Goal: Task Accomplishment & Management: Manage account settings

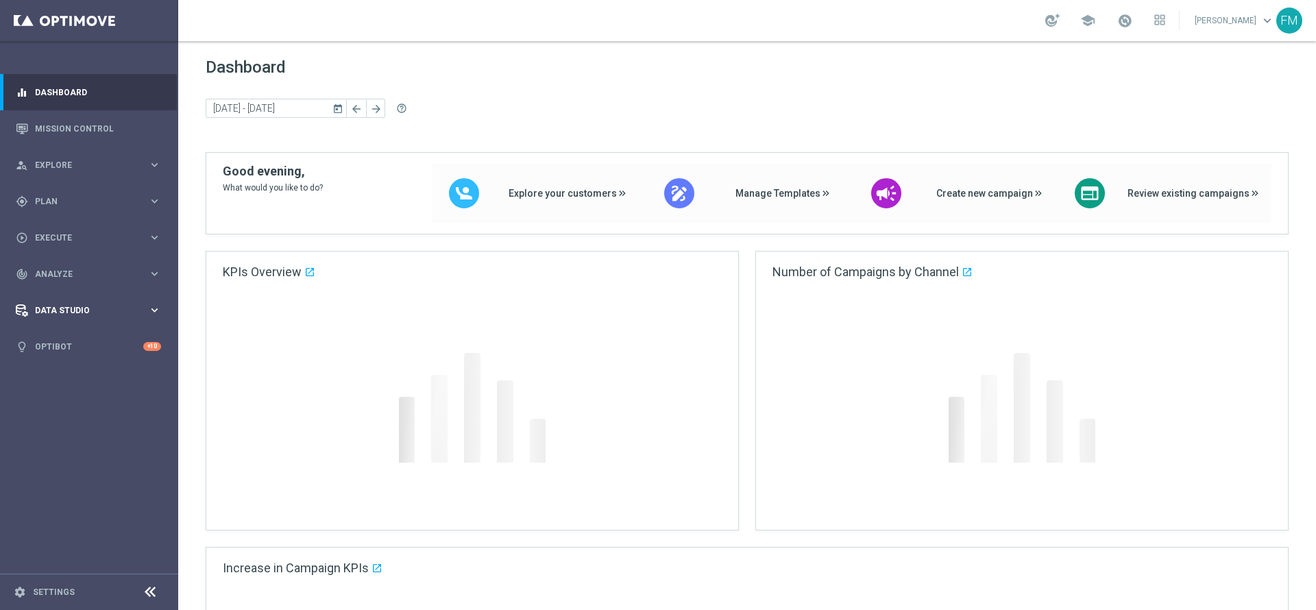
click at [101, 205] on div "gps_fixed Plan" at bounding box center [82, 201] width 132 height 12
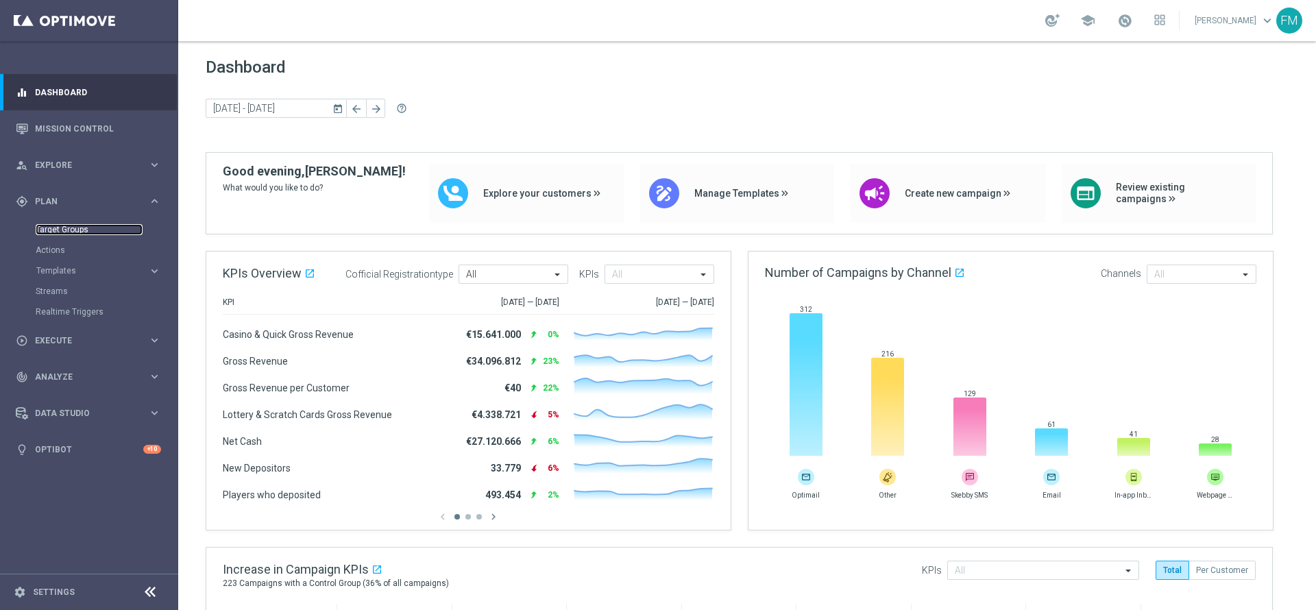
click at [60, 229] on link "Target Groups" at bounding box center [89, 229] width 107 height 11
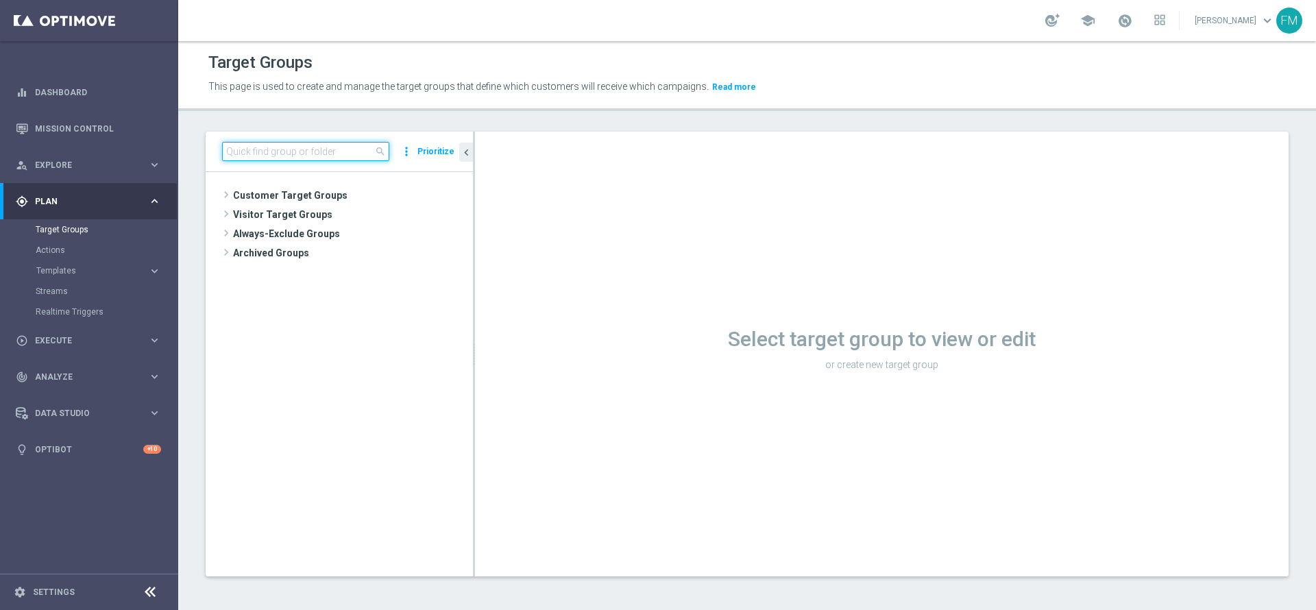
click at [328, 158] on input at bounding box center [305, 151] width 167 height 19
paste input "Churn 0-12M Talent ggr nb tra < 0"
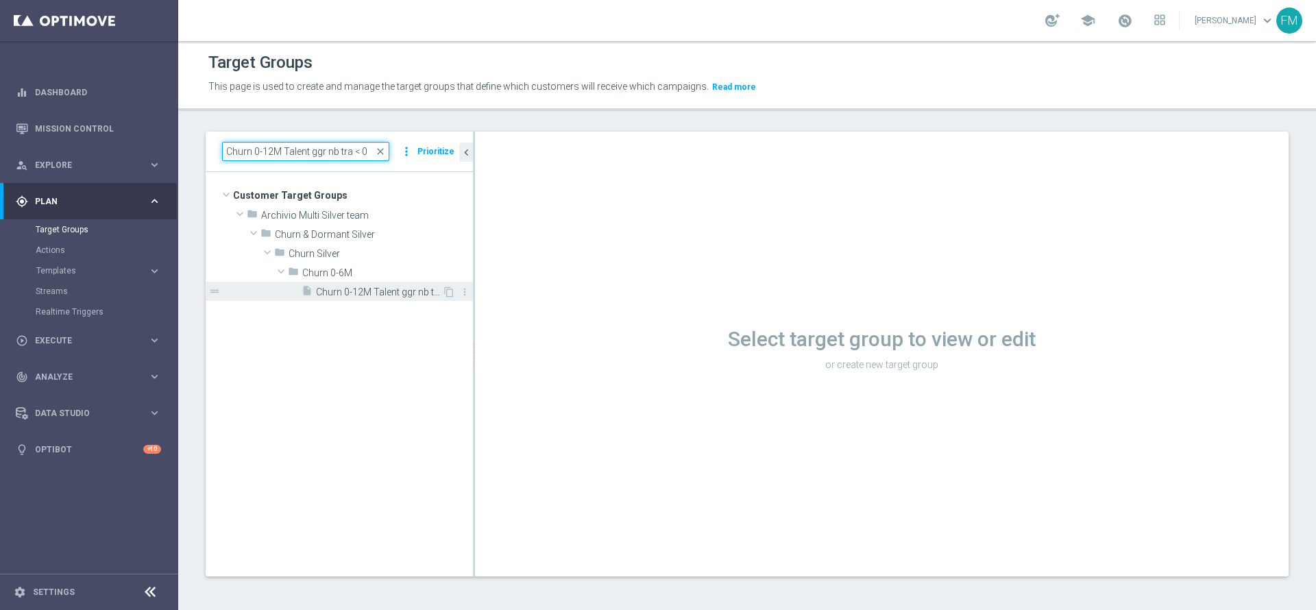
type input "Churn 0-12M Talent ggr nb tra < 0"
click at [373, 286] on span "Churn 0-12M Talent ggr nb tra < 0" at bounding box center [379, 292] width 126 height 12
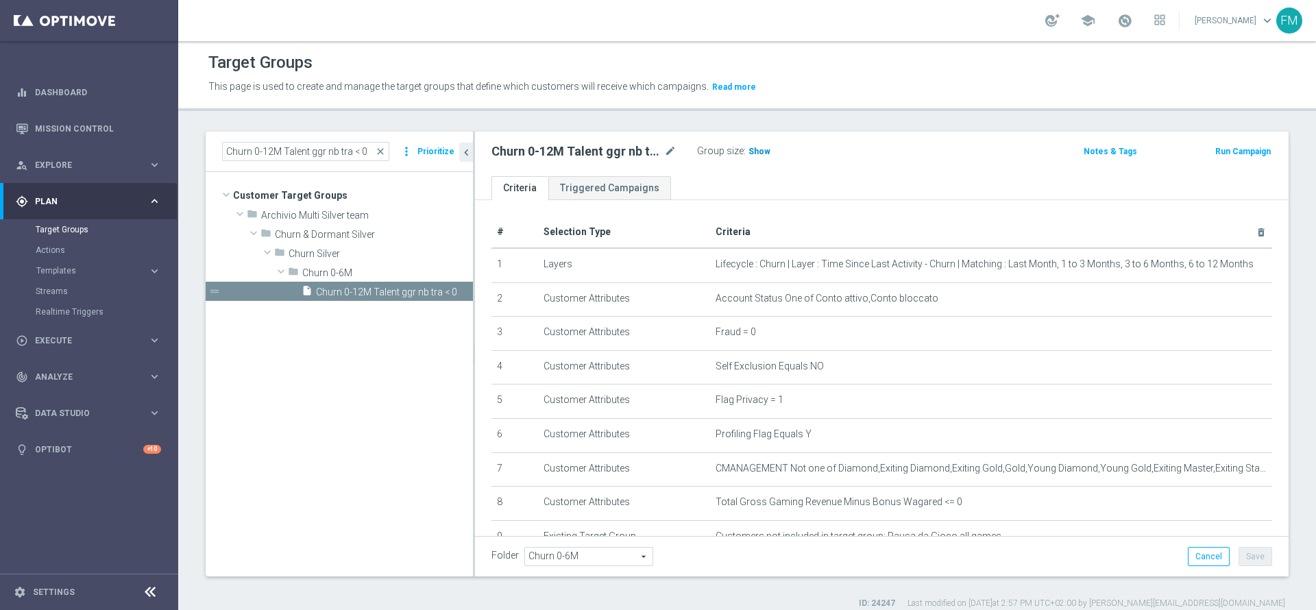
click at [748, 145] on h3 "Show" at bounding box center [759, 151] width 25 height 15
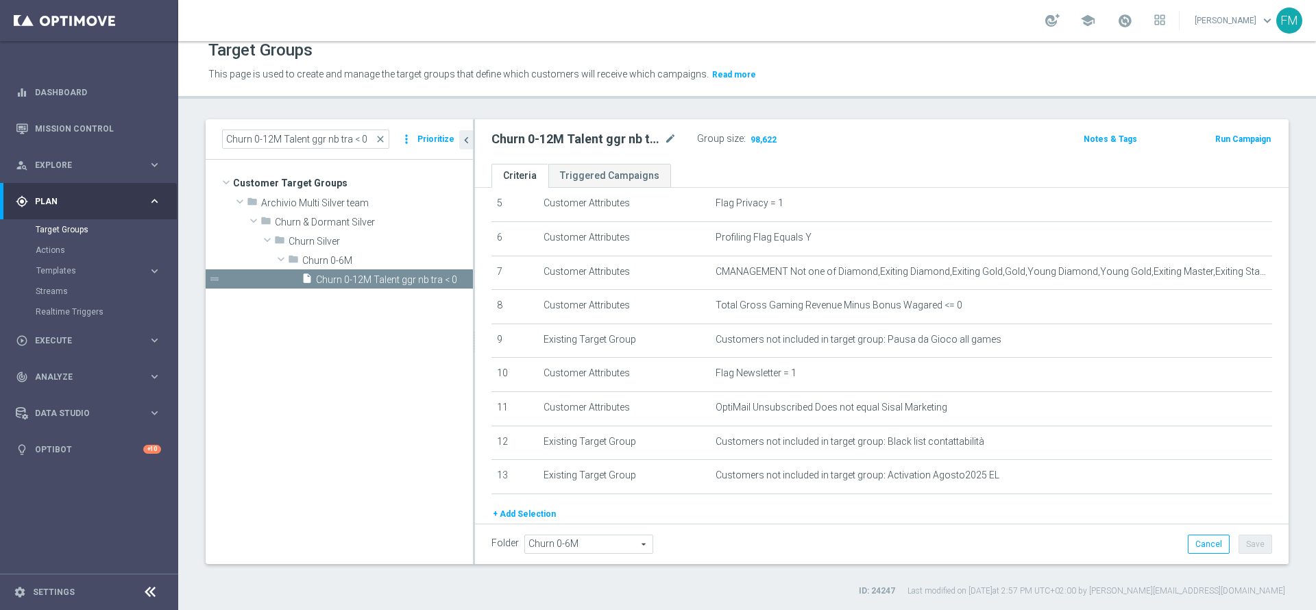
scroll to position [241, 0]
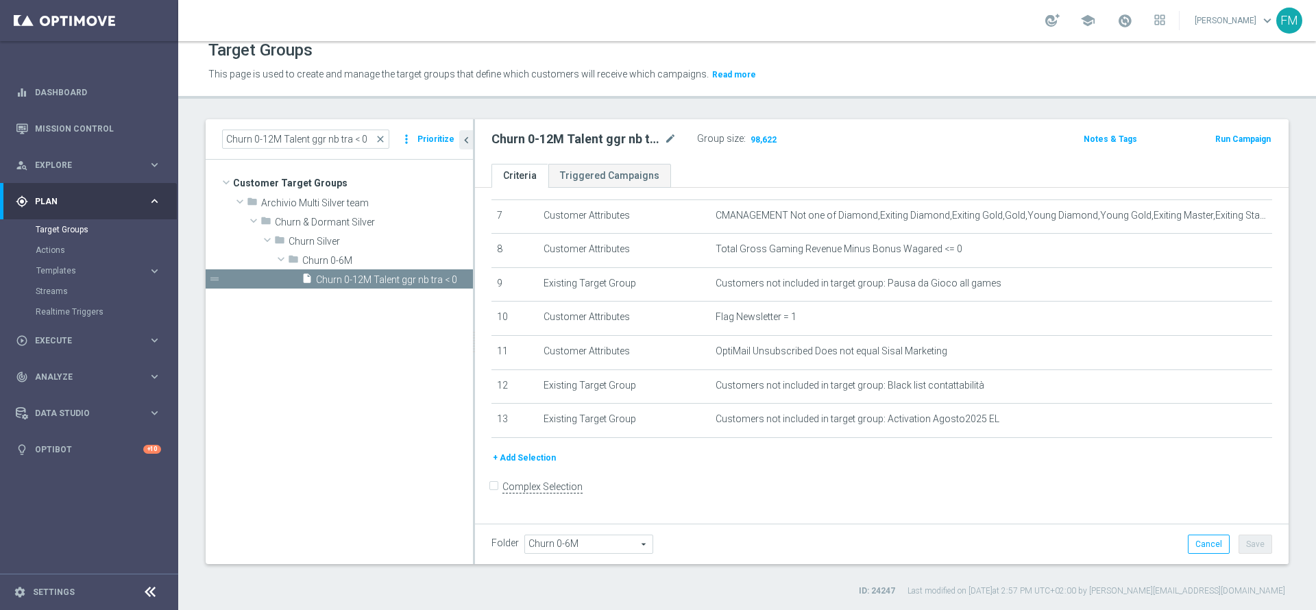
click at [517, 465] on button "+ Add Selection" at bounding box center [524, 457] width 66 height 15
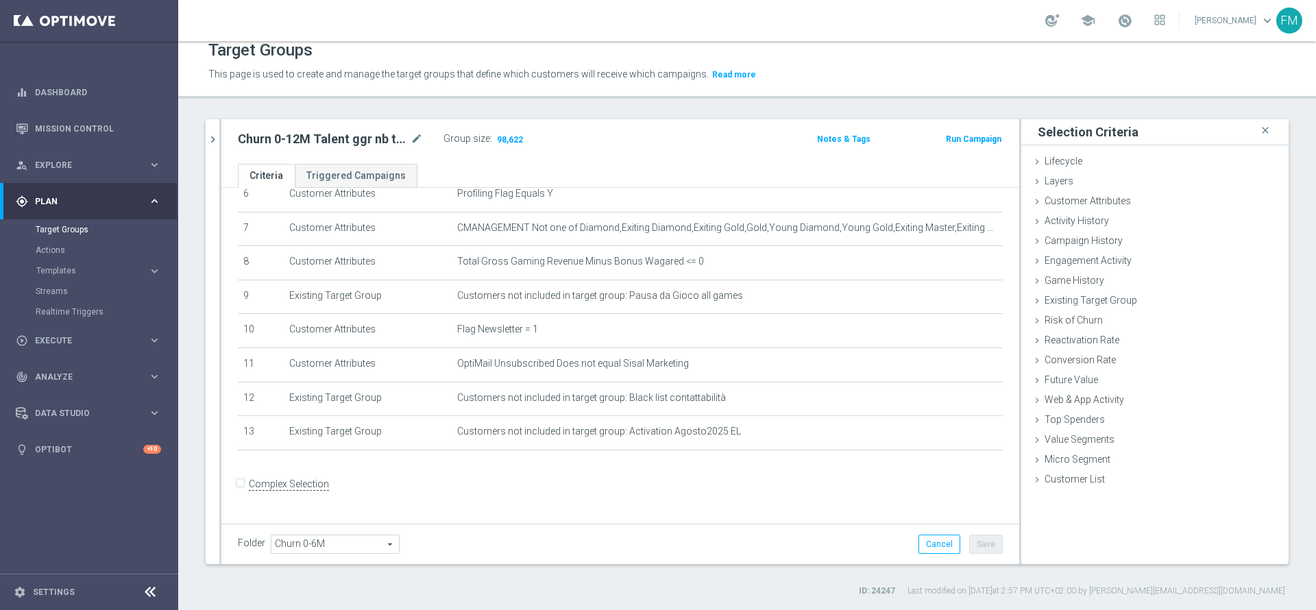
scroll to position [225, 0]
click at [1129, 203] on div "Customer Attributes done" at bounding box center [1154, 202] width 267 height 21
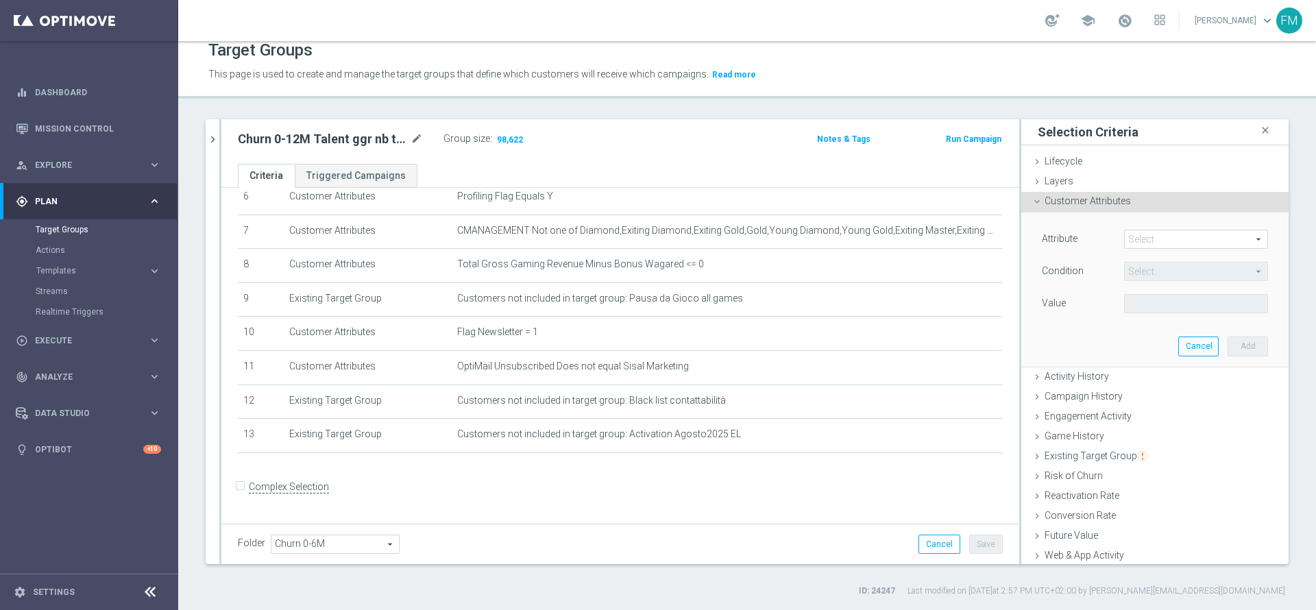
click at [1161, 231] on span at bounding box center [1195, 239] width 143 height 18
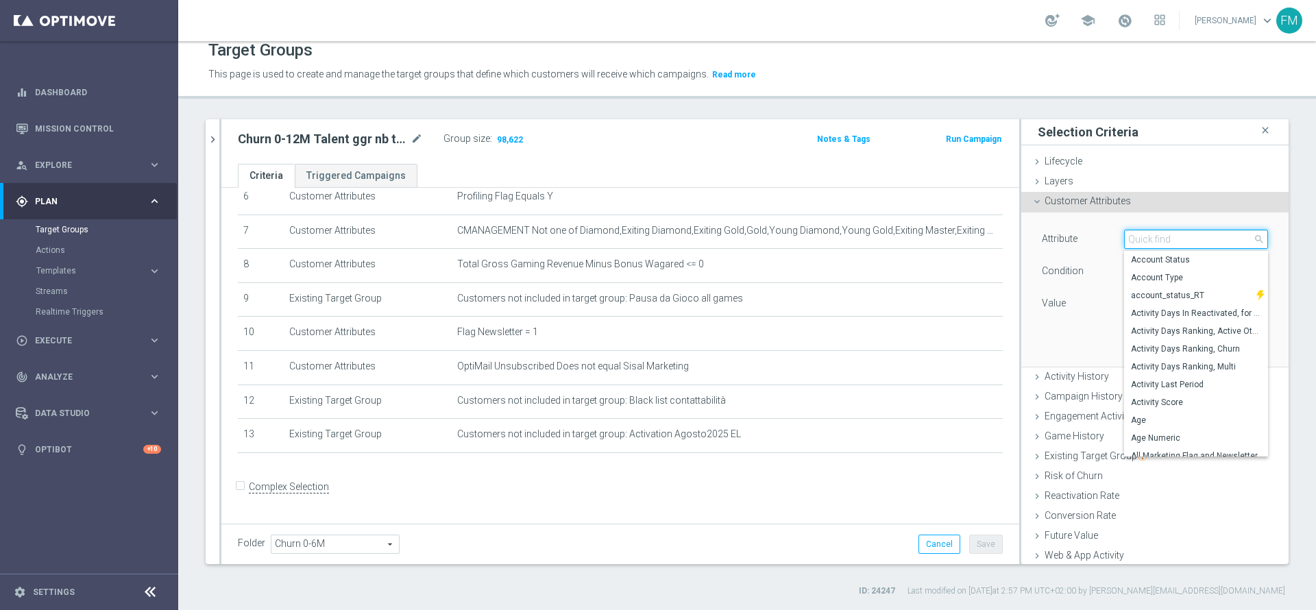
click at [1161, 231] on input "search" at bounding box center [1196, 239] width 144 height 19
type input "f"
type input "l"
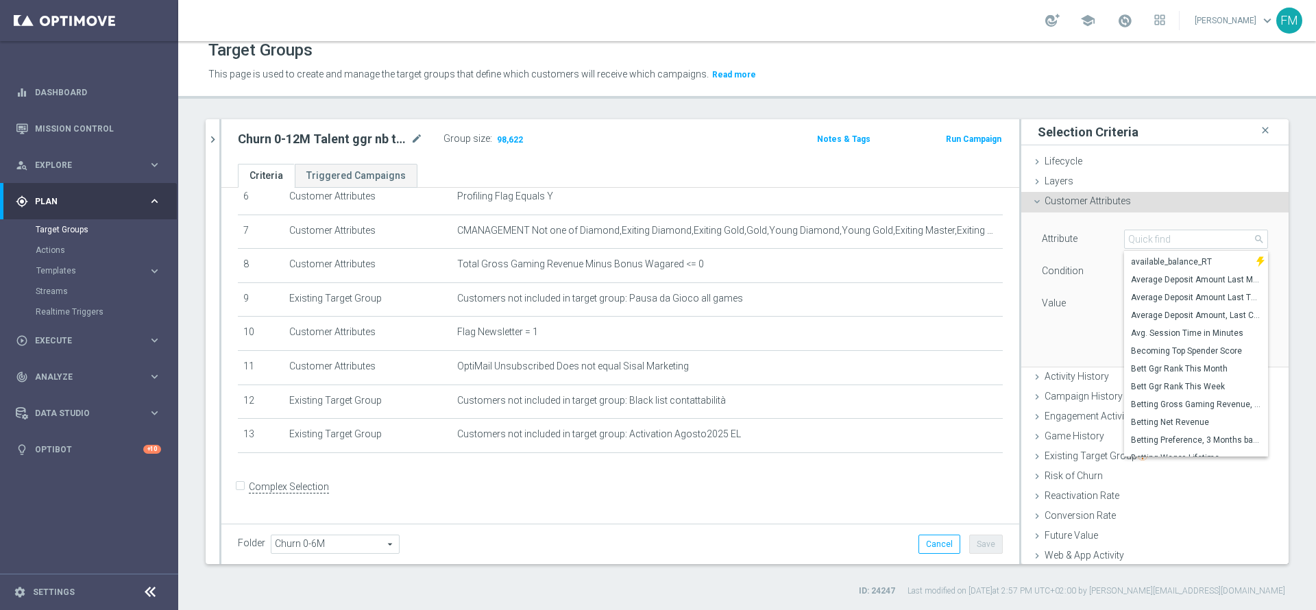
click at [1065, 342] on div "Attribute Select arrow_drop_down search Available Balance available_balance_RT …" at bounding box center [1154, 288] width 247 height 153
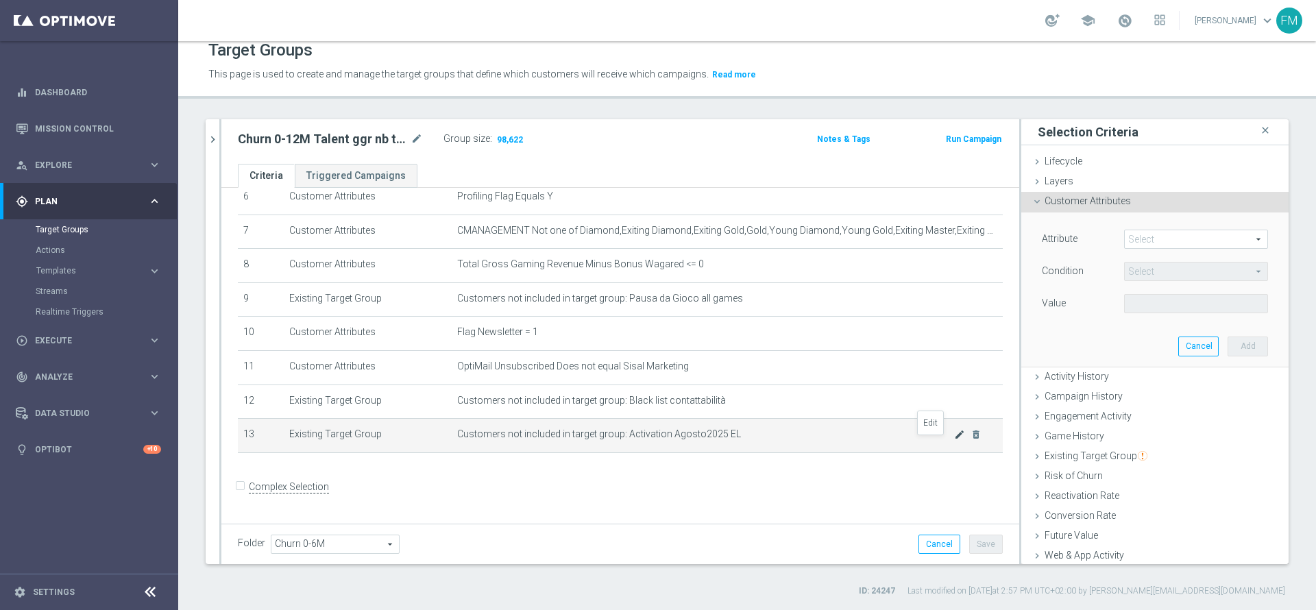
click at [954, 440] on icon "mode_edit" at bounding box center [959, 434] width 11 height 11
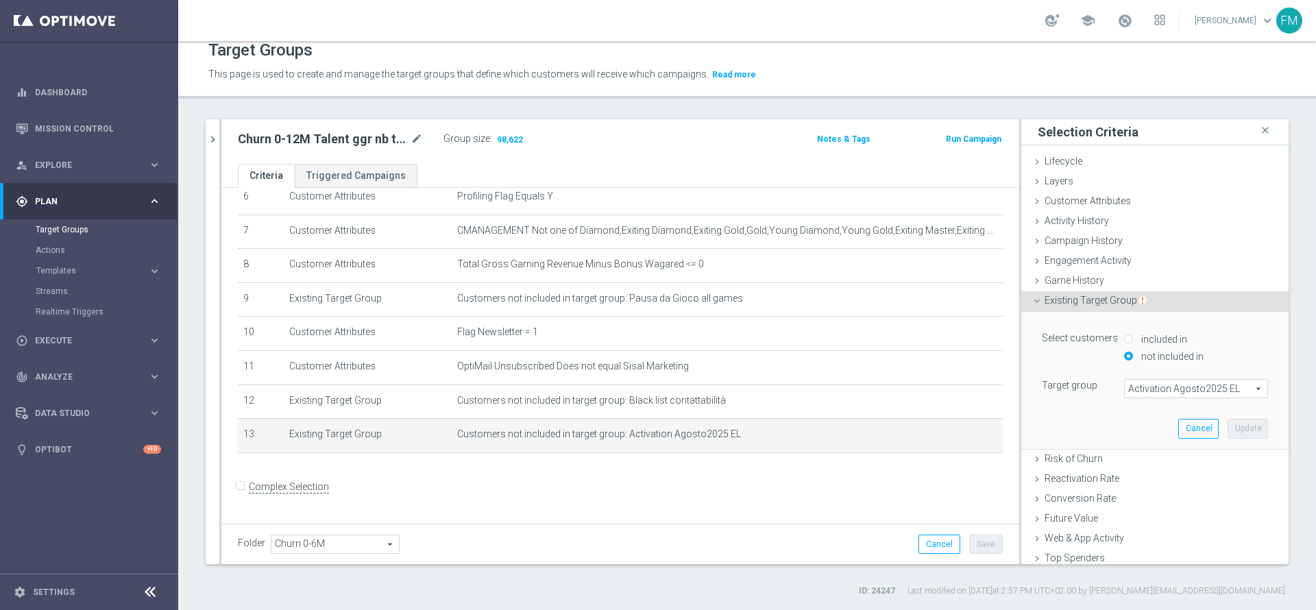
click at [1186, 385] on span "Activation Agosto2025 EL" at bounding box center [1195, 389] width 143 height 18
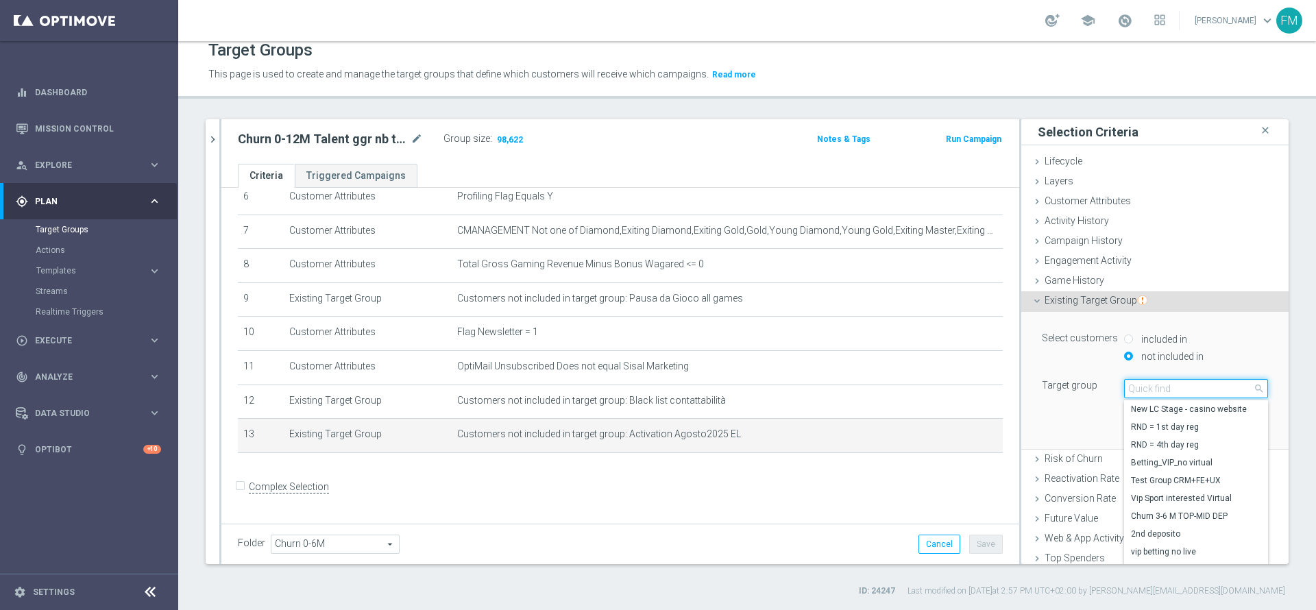
click at [1186, 385] on input "search" at bounding box center [1196, 388] width 144 height 19
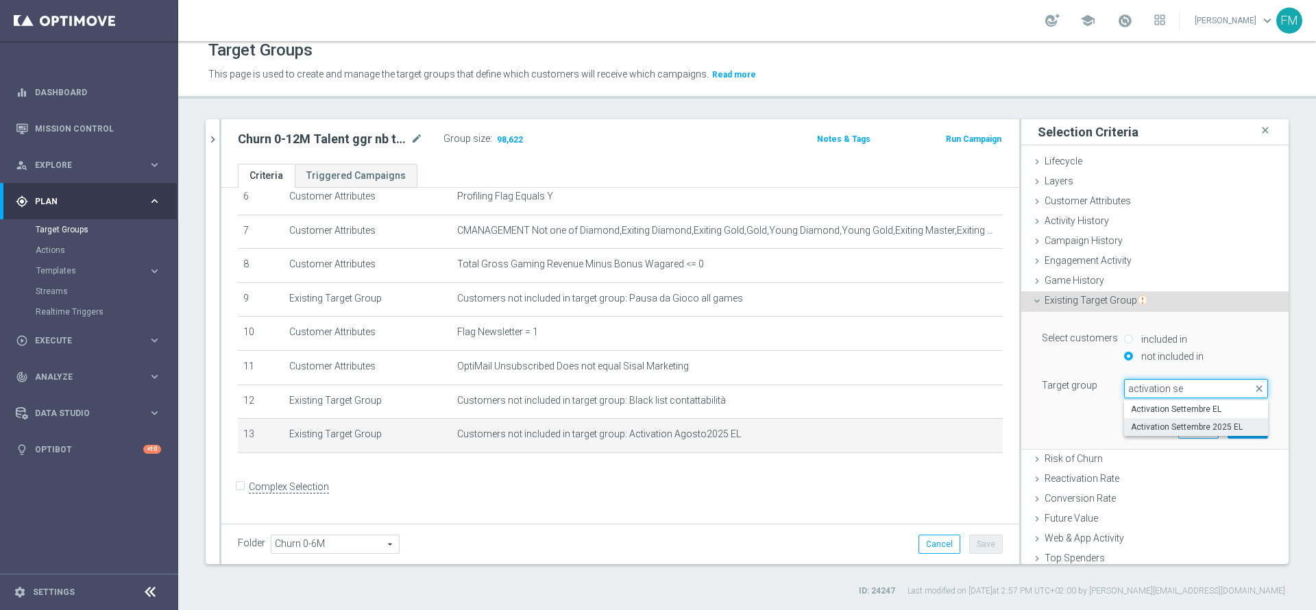
type input "activation se"
click at [1218, 425] on span "Activation Settembre 2025 EL" at bounding box center [1196, 426] width 130 height 11
type input "Activation Settembre 2025 EL"
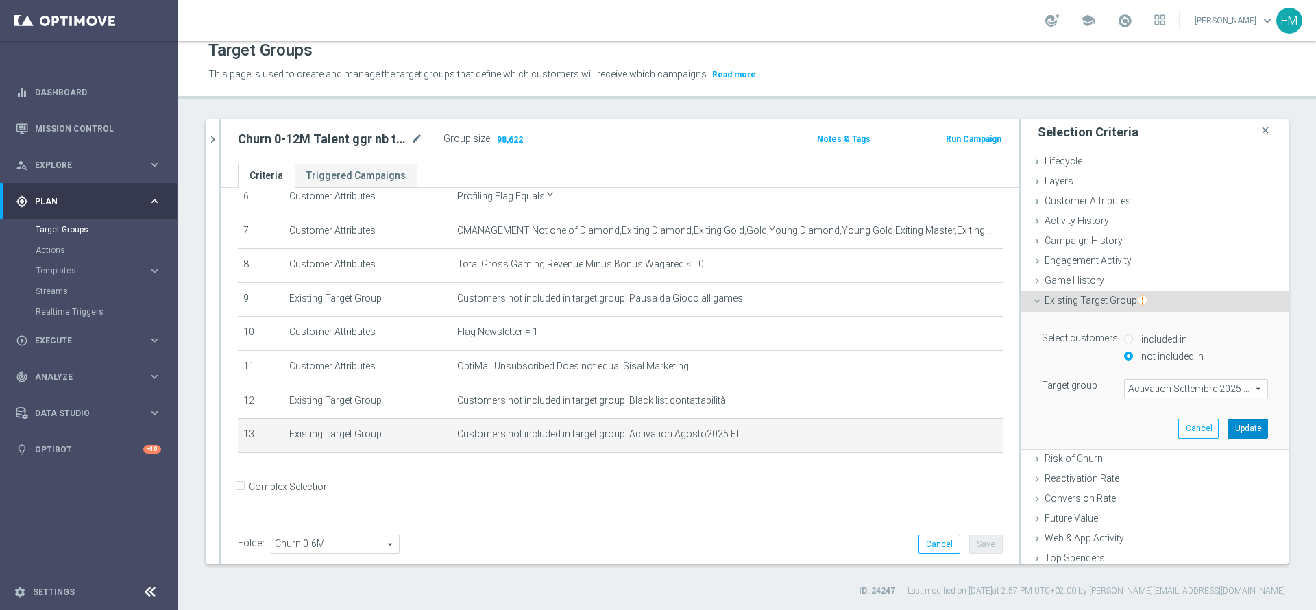
click at [1227, 427] on button "Update" at bounding box center [1247, 428] width 40 height 19
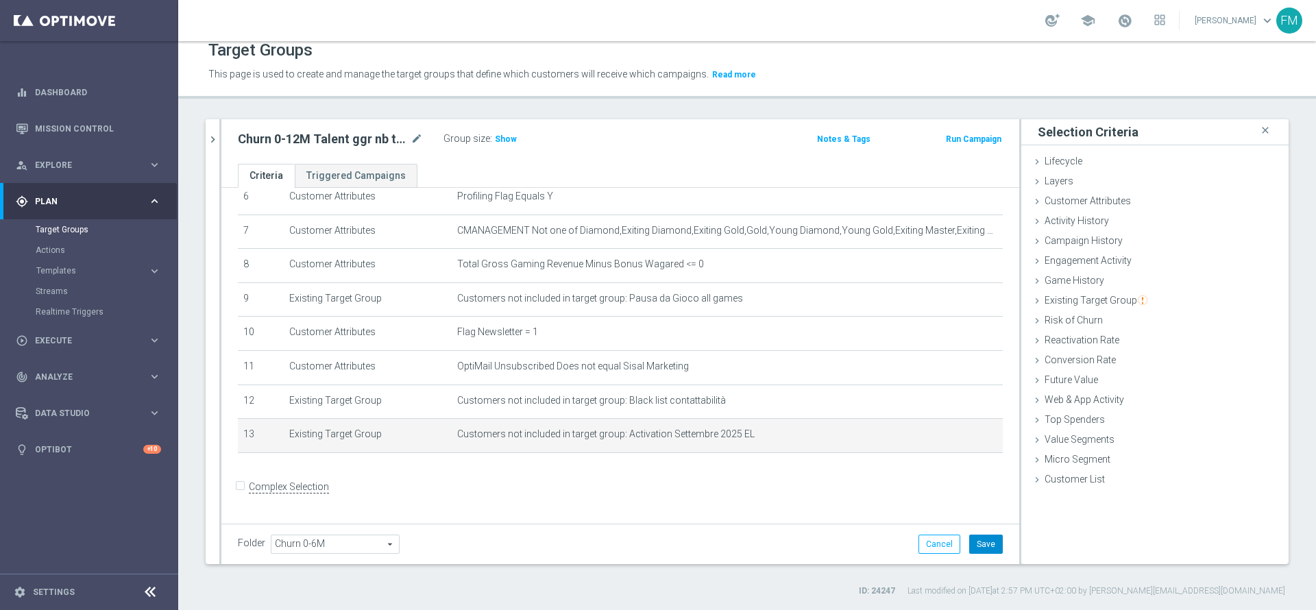
click at [980, 546] on button "Save" at bounding box center [986, 543] width 34 height 19
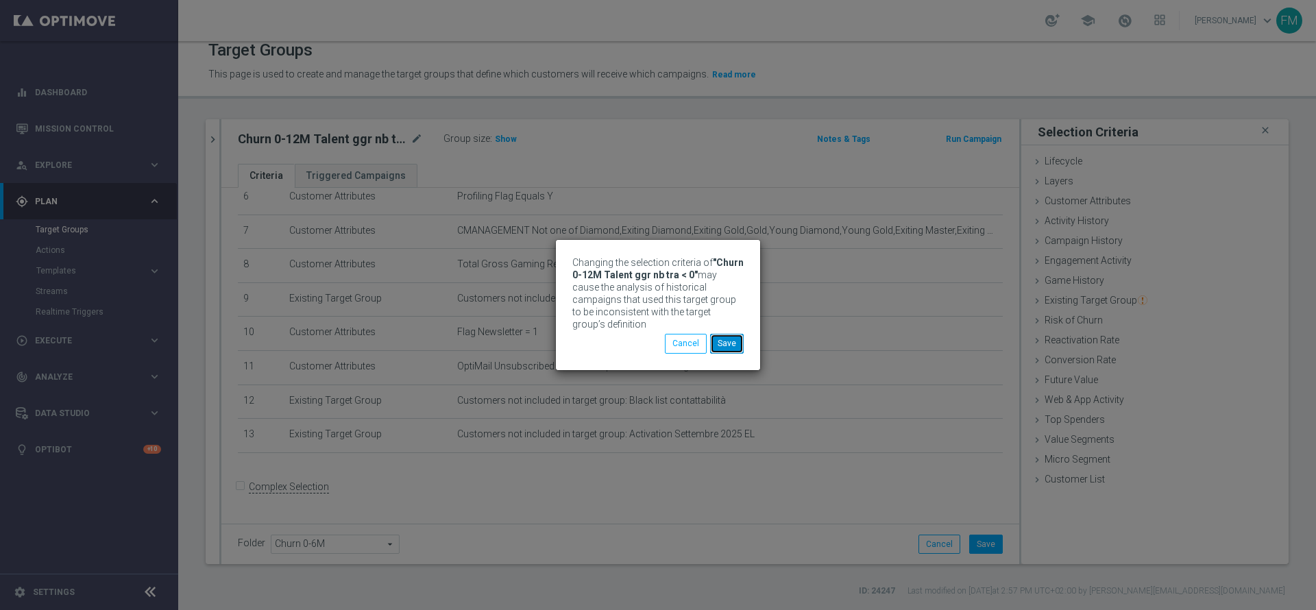
click at [728, 345] on button "Save" at bounding box center [727, 343] width 34 height 19
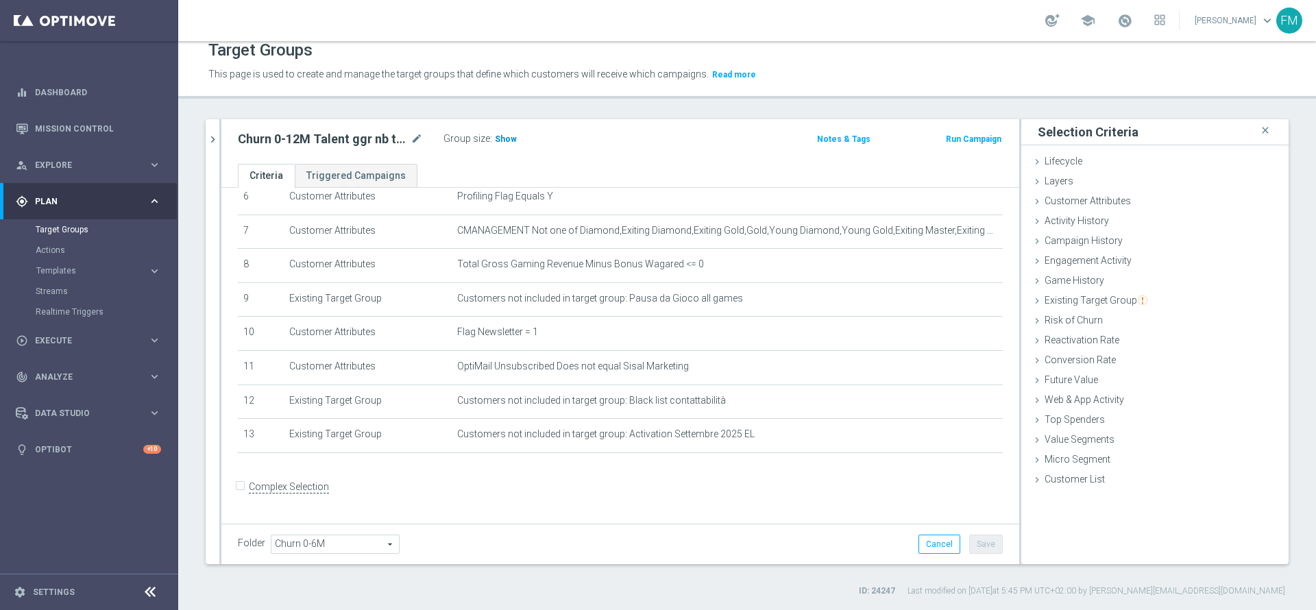
drag, startPoint x: 519, startPoint y: 140, endPoint x: 503, endPoint y: 141, distance: 15.8
click at [504, 141] on div "Group size : Show" at bounding box center [511, 138] width 137 height 16
click at [503, 141] on span "Show" at bounding box center [506, 139] width 22 height 10
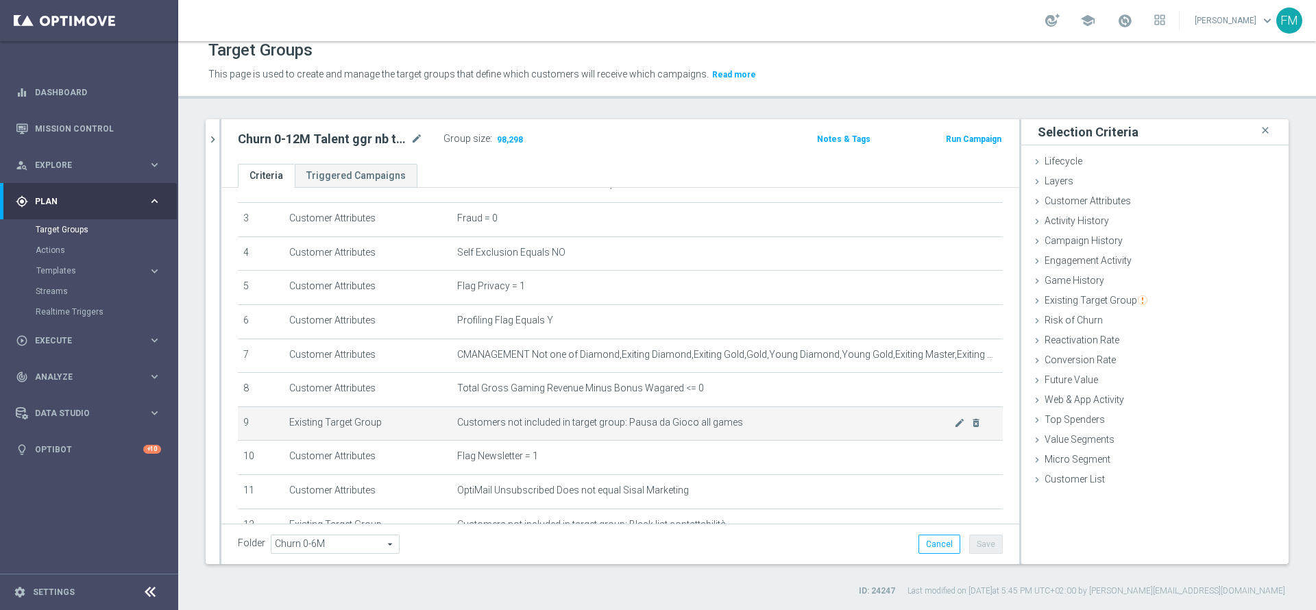
scroll to position [20, 0]
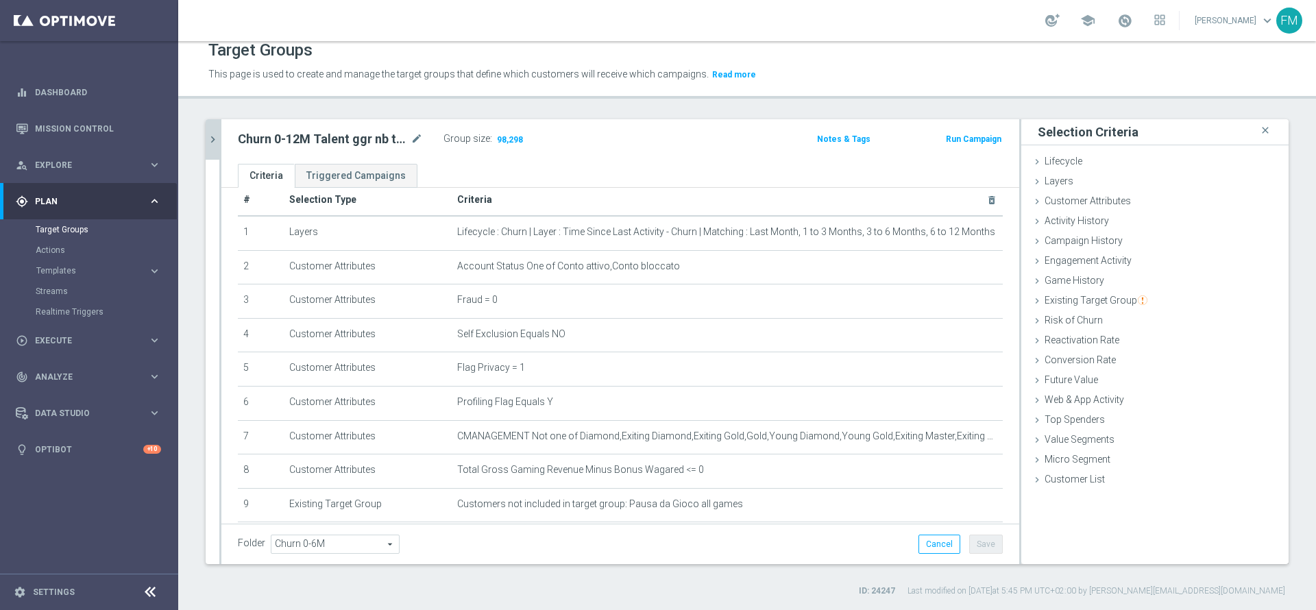
click at [216, 145] on icon "chevron_right" at bounding box center [212, 139] width 13 height 13
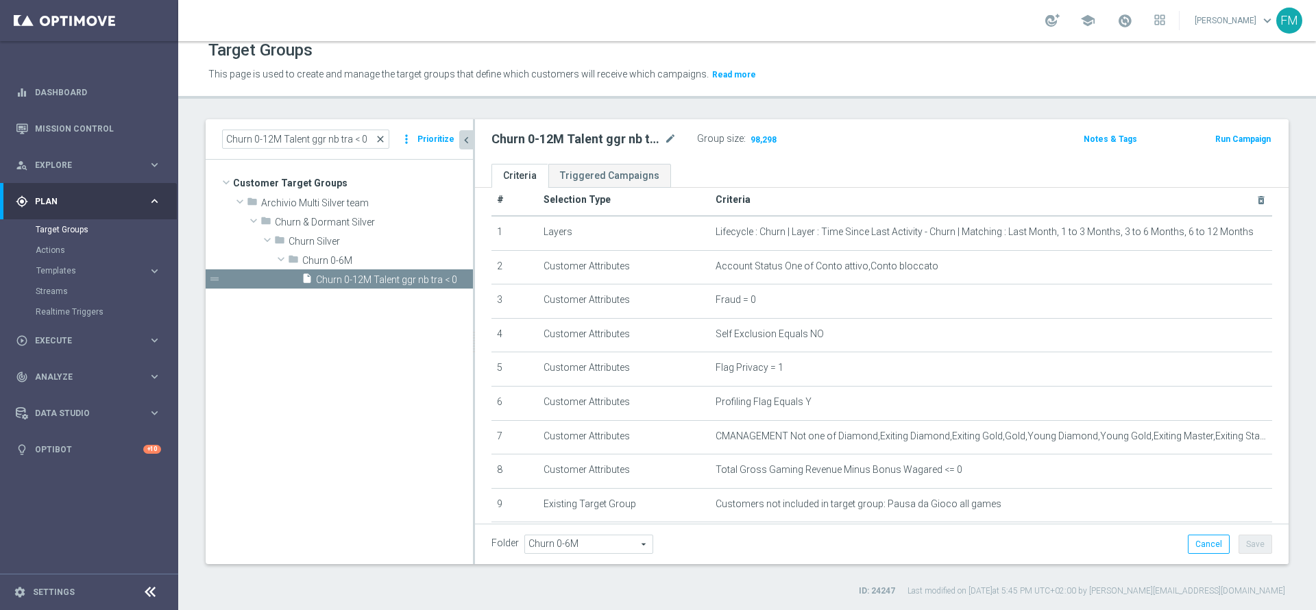
click at [384, 141] on span "close" at bounding box center [380, 139] width 11 height 11
click at [284, 130] on input at bounding box center [305, 139] width 167 height 19
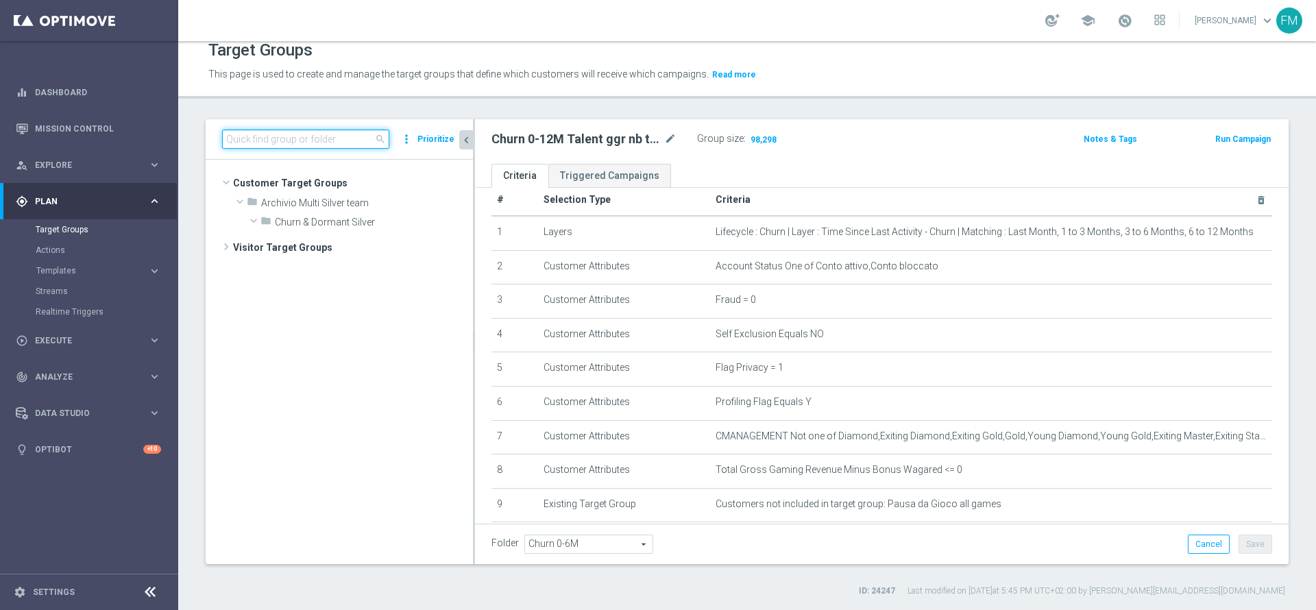
paste input "Multi Talent ggr nb lm > 0 1st NO Casino & GeV lm NO saldo"
type input "Multi Talent ggr nb lm > 0 1st NO Casino & GeV lm NO saldo"
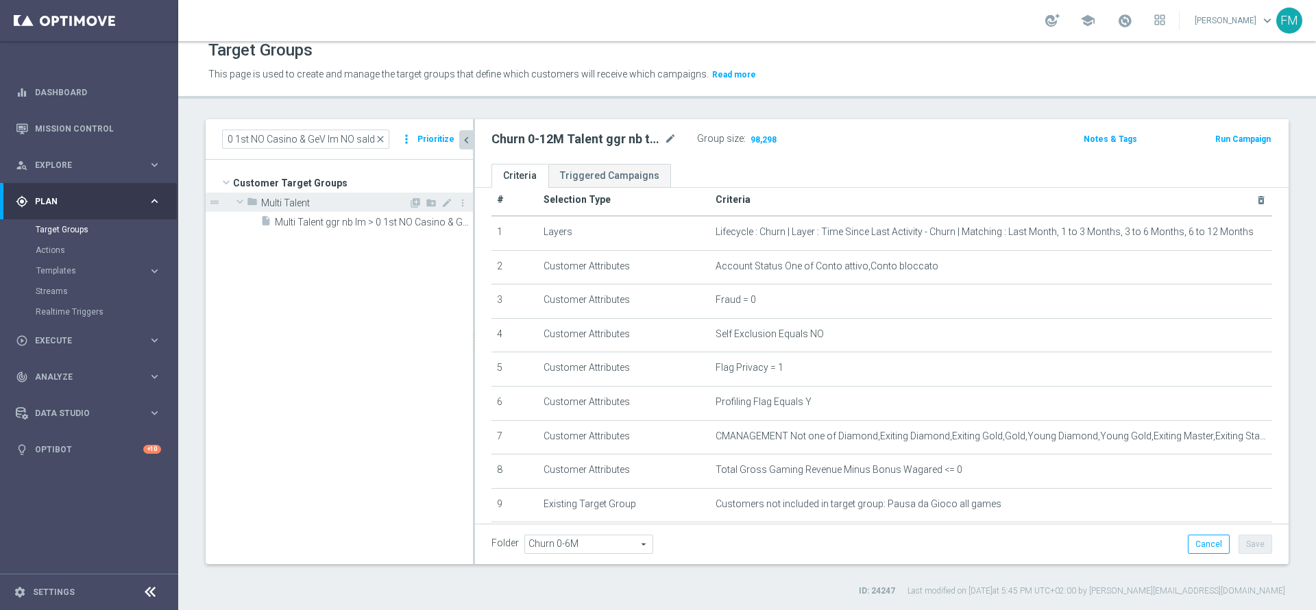
click at [412, 222] on span "Multi Talent ggr nb lm > 0 1st NO Casino & GeV lm NO saldo" at bounding box center [374, 223] width 198 height 12
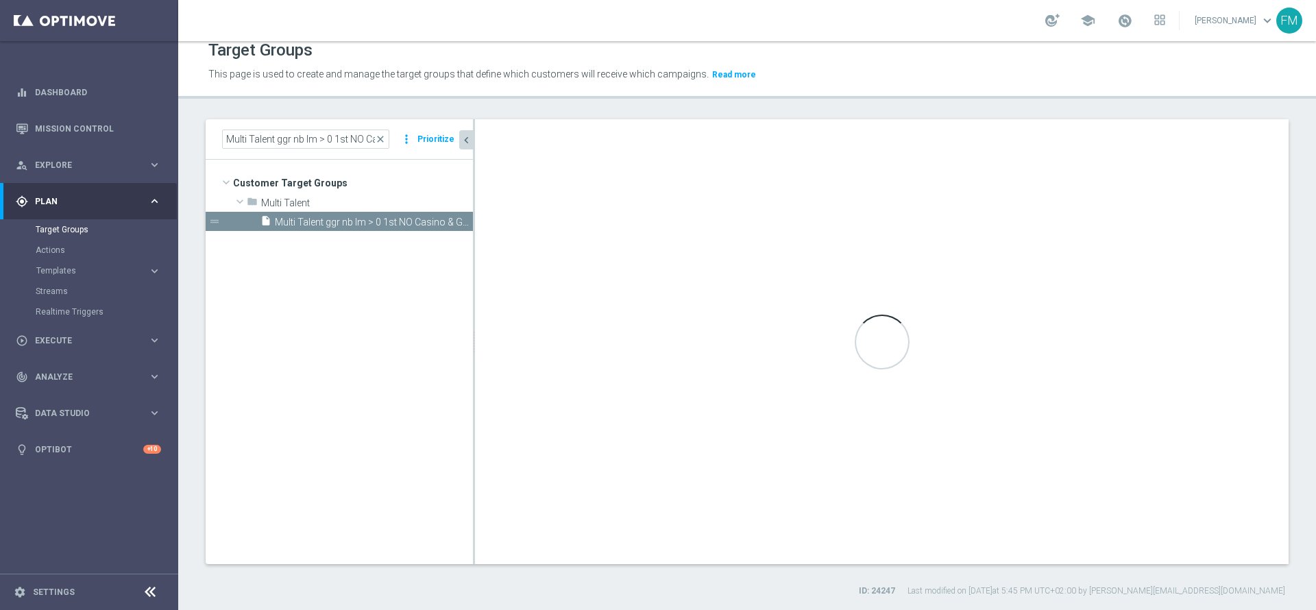
type input "Multi Talent"
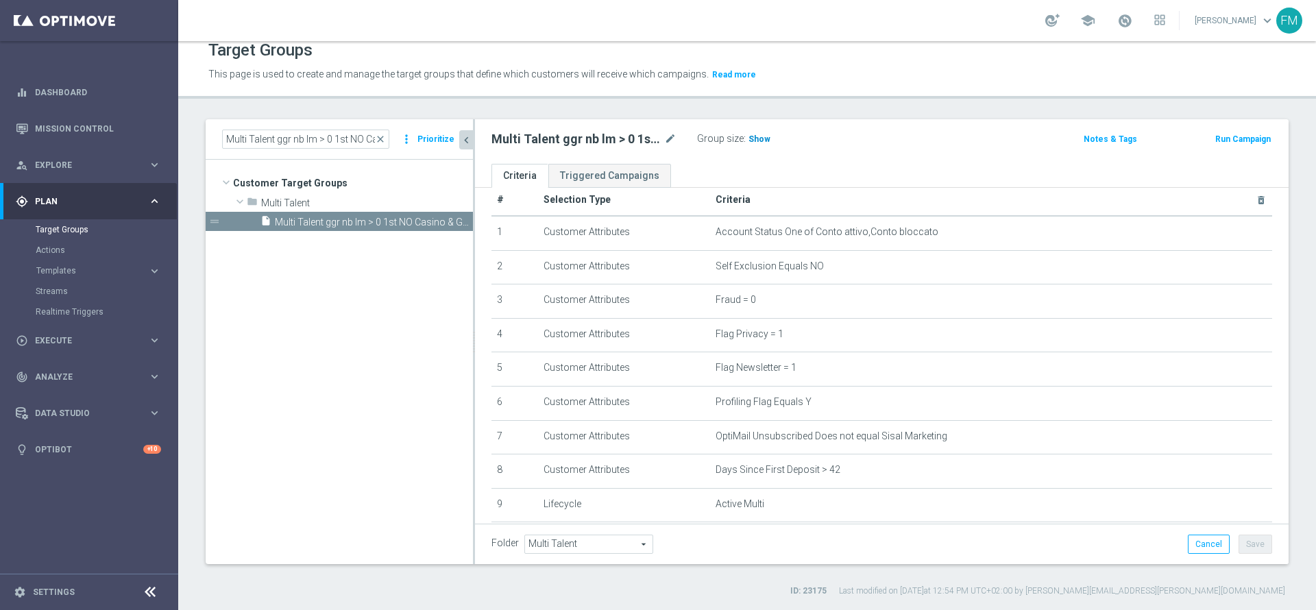
click at [763, 139] on span "Show" at bounding box center [759, 139] width 22 height 10
click at [385, 138] on span "close" at bounding box center [380, 139] width 11 height 11
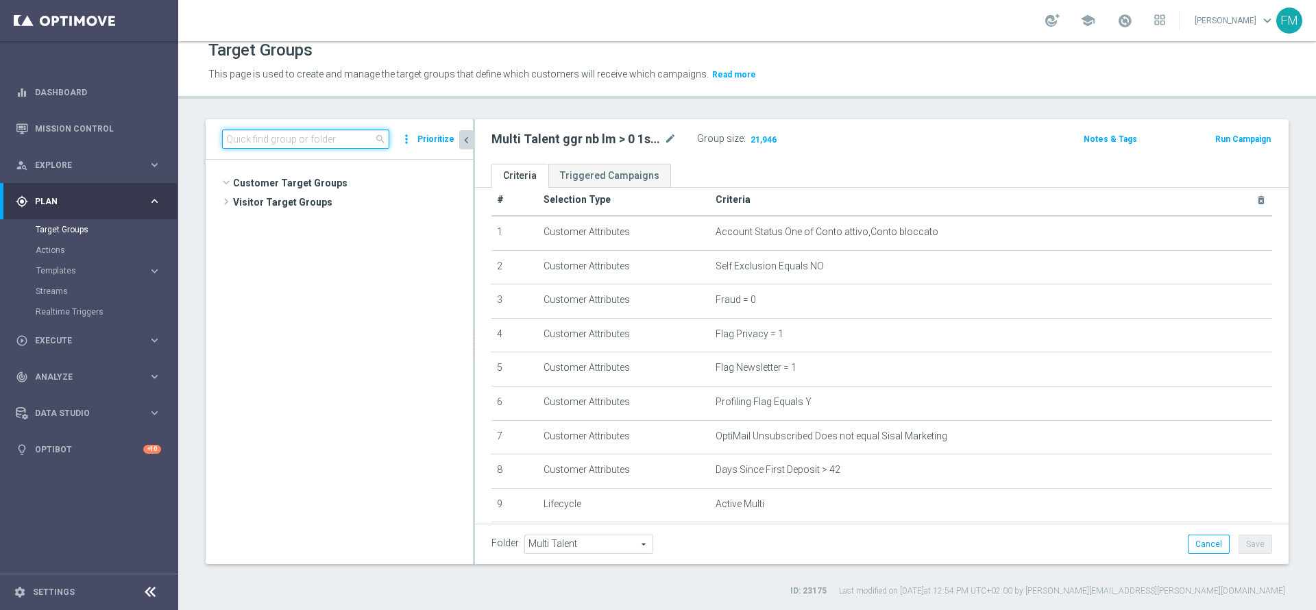
click at [330, 143] on input at bounding box center [305, 139] width 167 height 19
paste input "Multi Talent ggr nb lm < 0 1st Sport NO saldo"
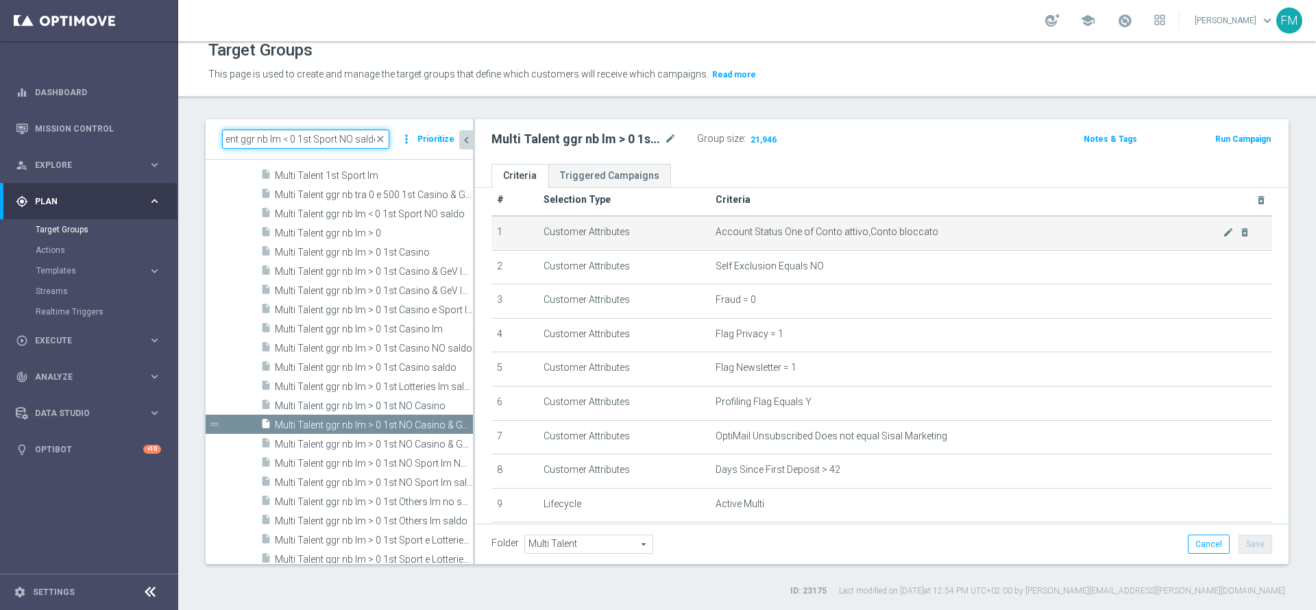
scroll to position [0, 0]
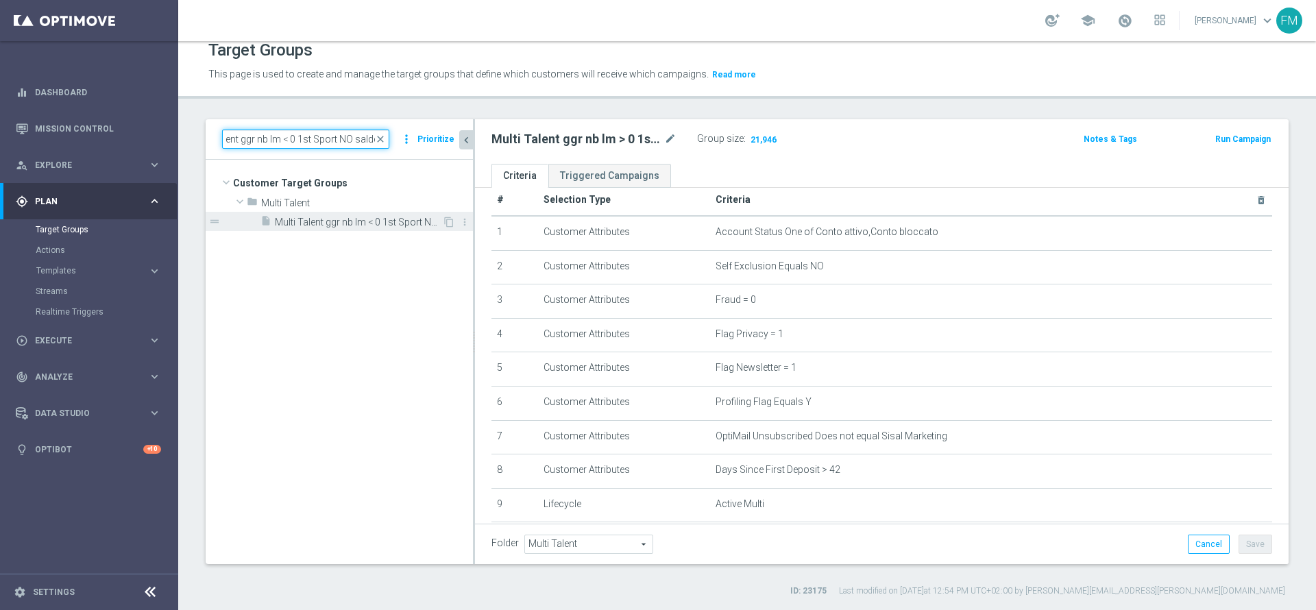
type input "Multi Talent ggr nb lm < 0 1st Sport NO saldo"
click at [401, 221] on span "Multi Talent ggr nb lm < 0 1st Sport NO saldo" at bounding box center [358, 223] width 167 height 12
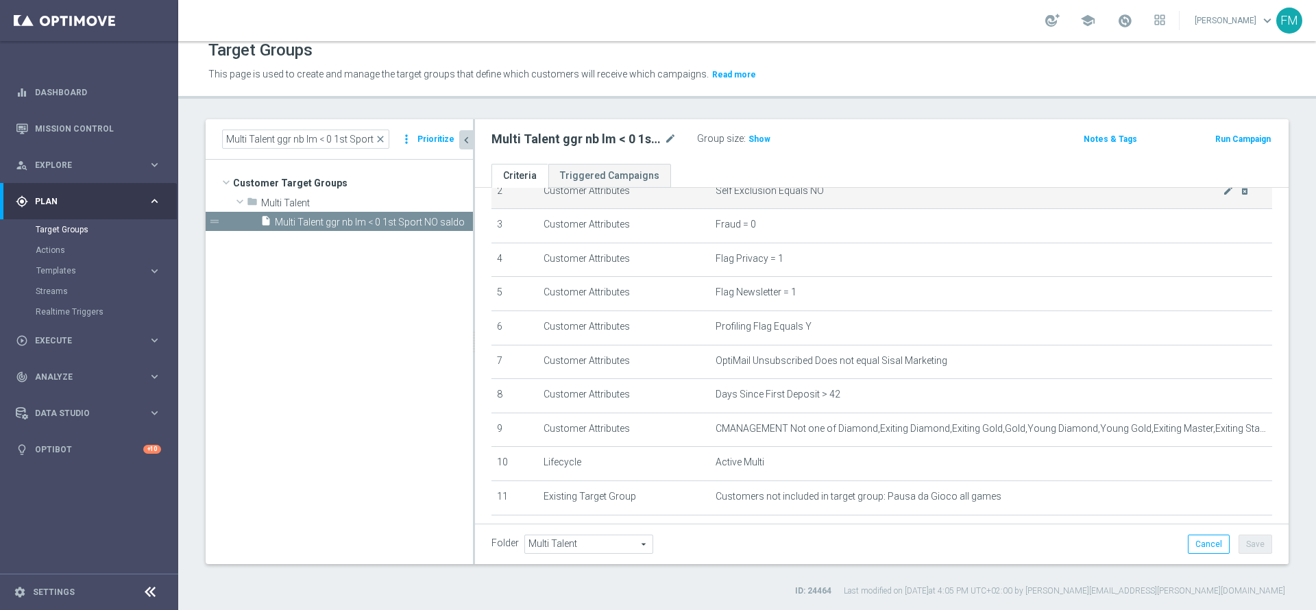
scroll to position [1, 0]
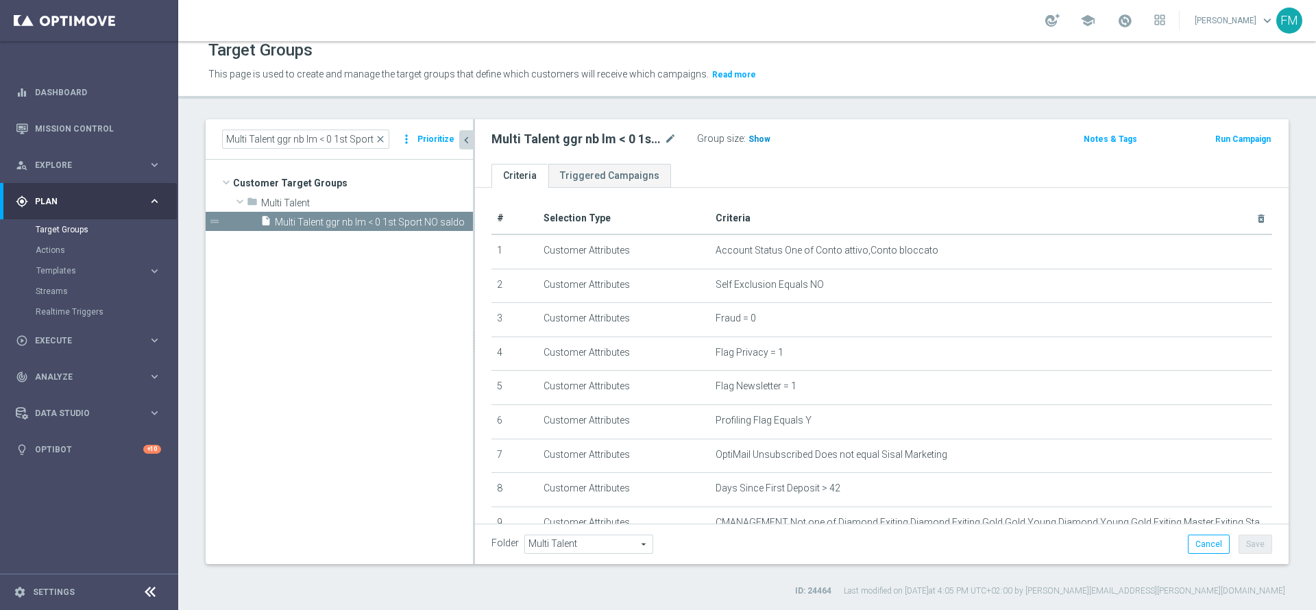
click at [767, 136] on h3 "Show" at bounding box center [759, 139] width 25 height 15
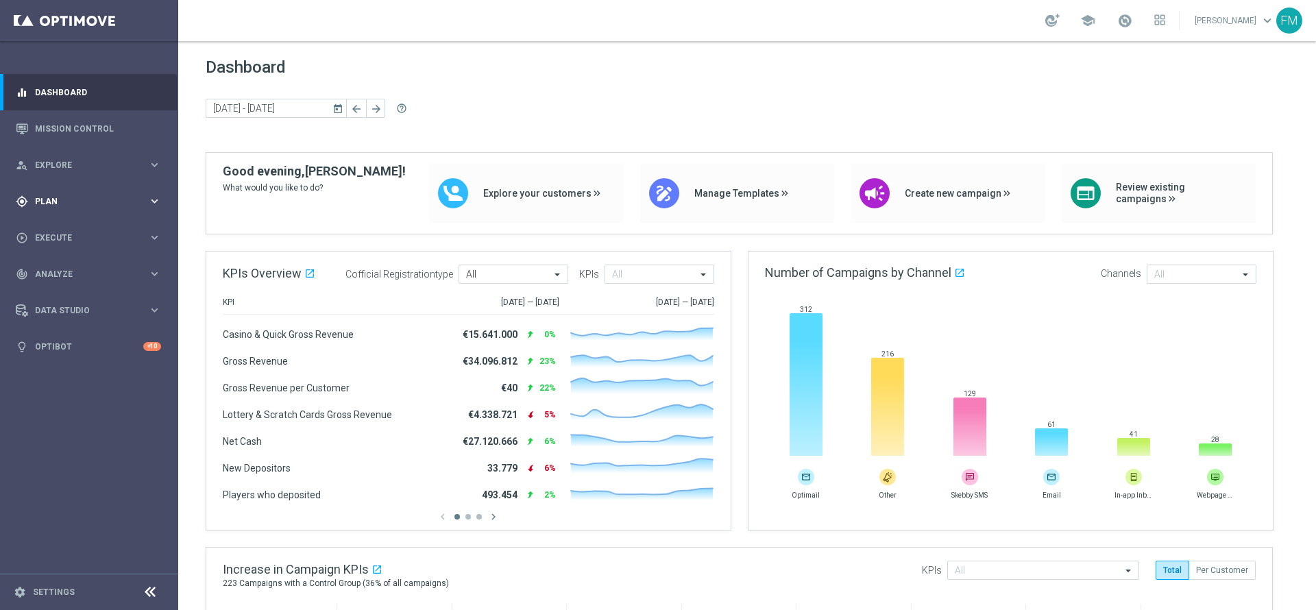
click at [110, 190] on div "gps_fixed Plan keyboard_arrow_right" at bounding box center [88, 201] width 177 height 36
click at [58, 230] on link "Target Groups" at bounding box center [89, 229] width 107 height 11
